Goal: Check status: Check status

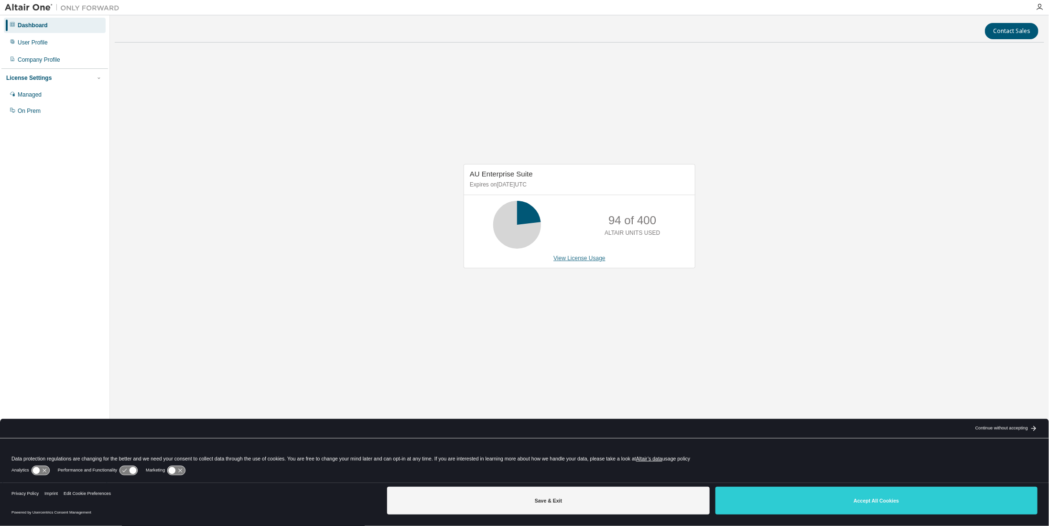
click at [574, 259] on link "View License Usage" at bounding box center [580, 258] width 52 height 7
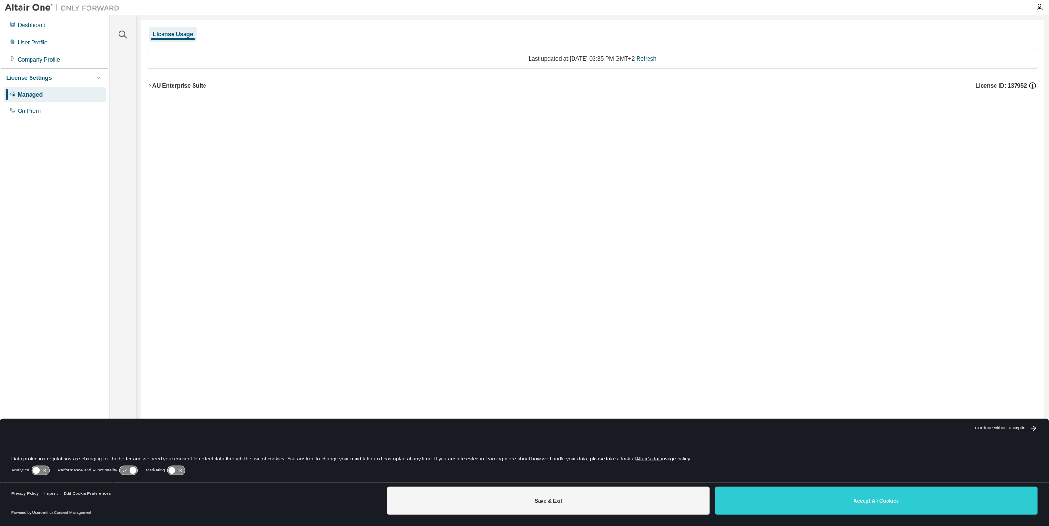
click at [1037, 83] on icon "button" at bounding box center [1033, 85] width 9 height 9
click at [647, 145] on div "License Usage Last updated at: Mon 2025-09-01 03:35 PM GMT+2 Refresh AU Enterpr…" at bounding box center [592, 256] width 903 height 473
click at [149, 85] on icon "button" at bounding box center [150, 86] width 6 height 6
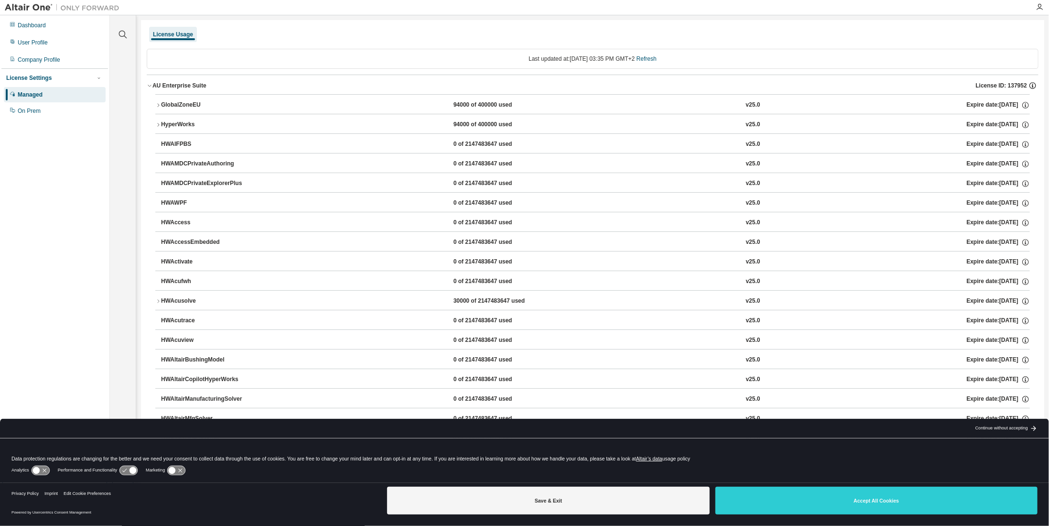
click at [1032, 83] on icon "button" at bounding box center [1033, 85] width 9 height 9
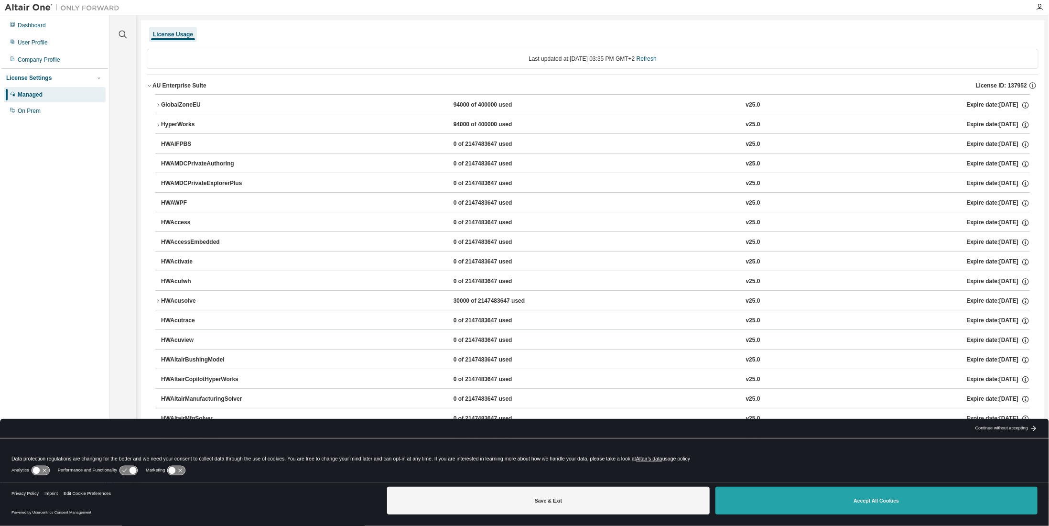
click at [800, 506] on button "Accept All Cookies" at bounding box center [877, 501] width 322 height 28
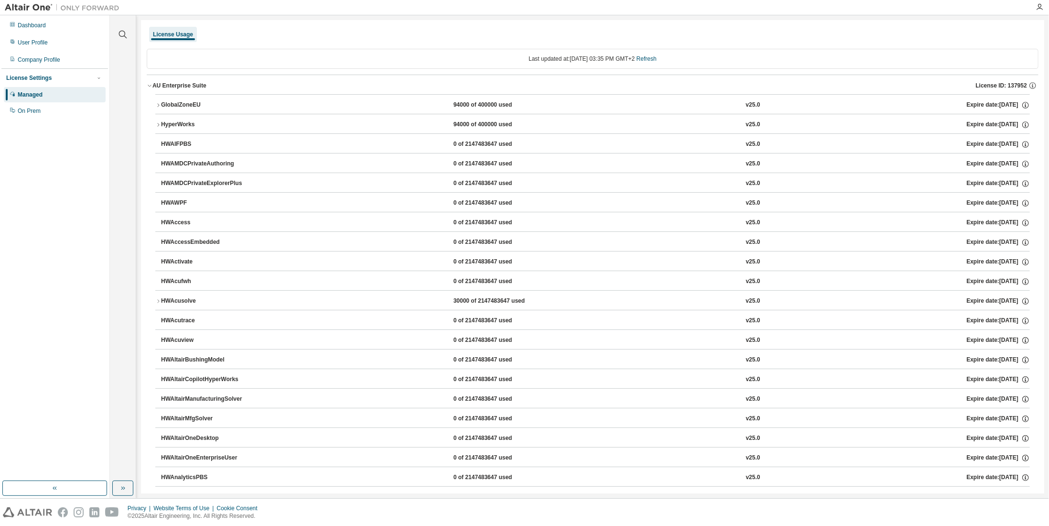
click at [147, 86] on icon "button" at bounding box center [150, 86] width 6 height 6
